Goal: Task Accomplishment & Management: Use online tool/utility

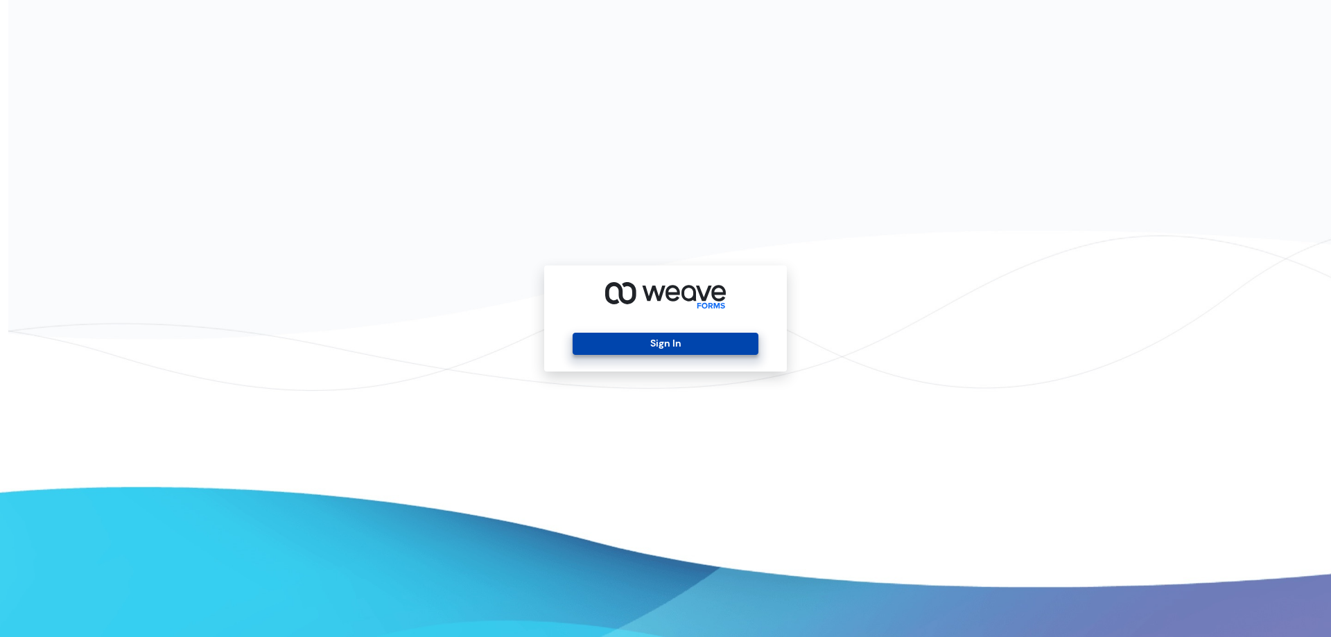
click at [736, 349] on button "Sign In" at bounding box center [665, 344] width 185 height 22
